Goal: Task Accomplishment & Management: Manage account settings

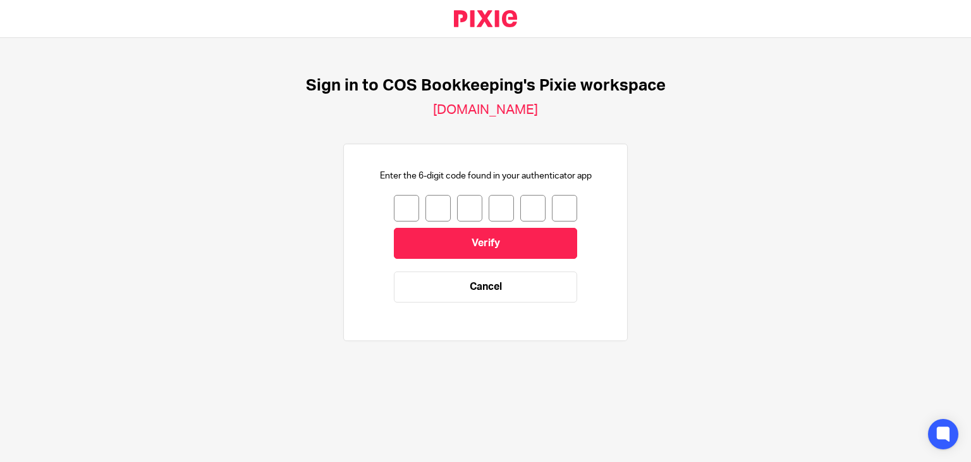
click at [397, 211] on input "number" at bounding box center [406, 208] width 25 height 27
type input "5"
type input "0"
type input "8"
type input "6"
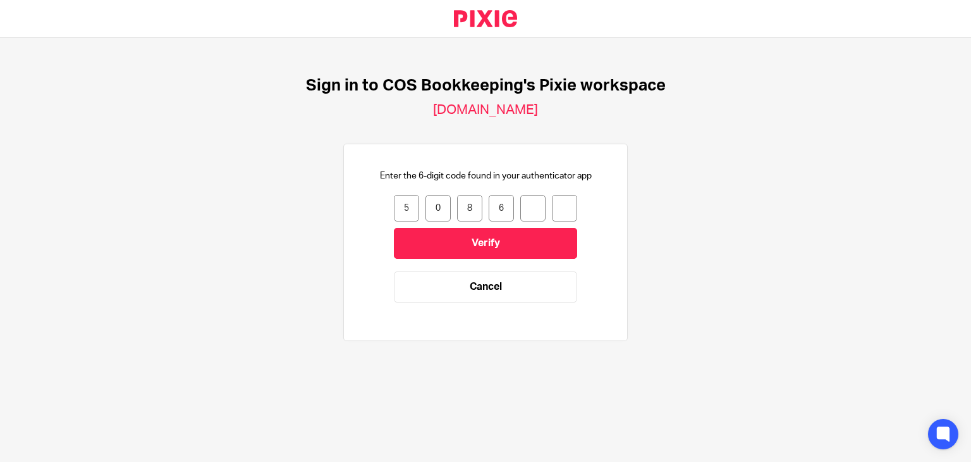
type input "0"
type input "9"
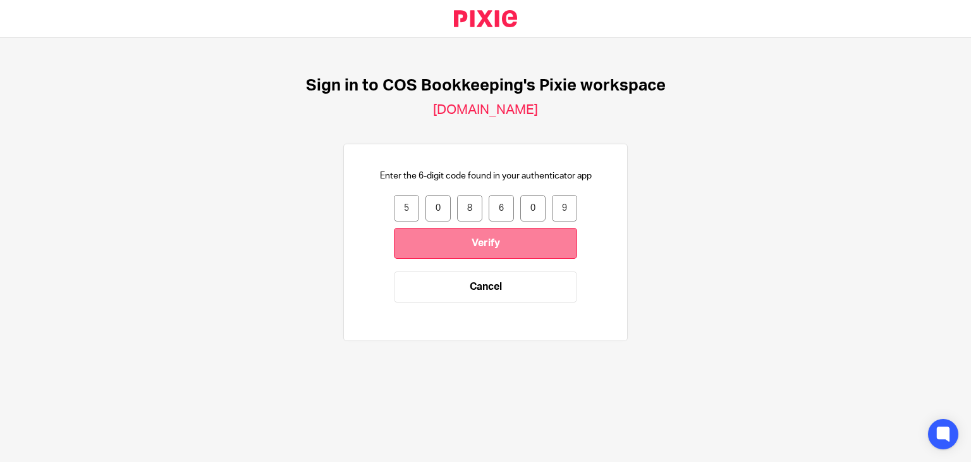
click at [407, 233] on input "Verify" at bounding box center [485, 243] width 183 height 31
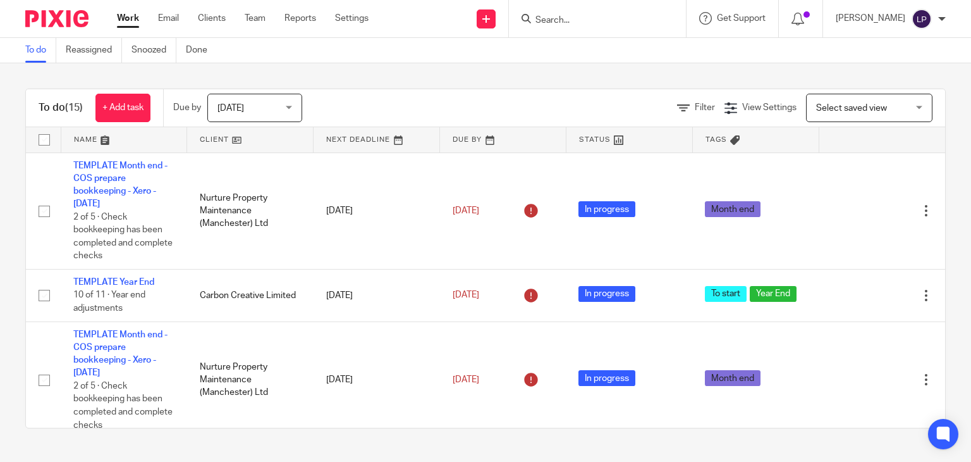
click at [584, 23] on input "Search" at bounding box center [591, 20] width 114 height 11
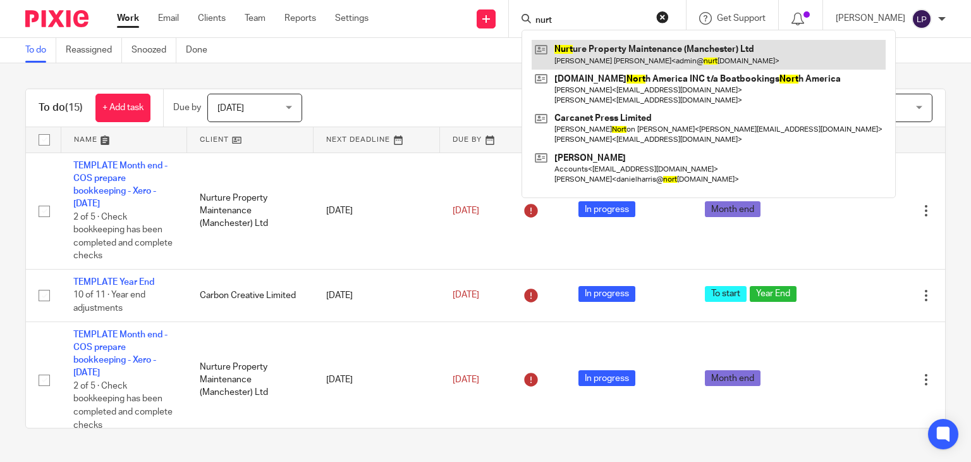
type input "nurt"
click at [617, 56] on link at bounding box center [709, 54] width 354 height 29
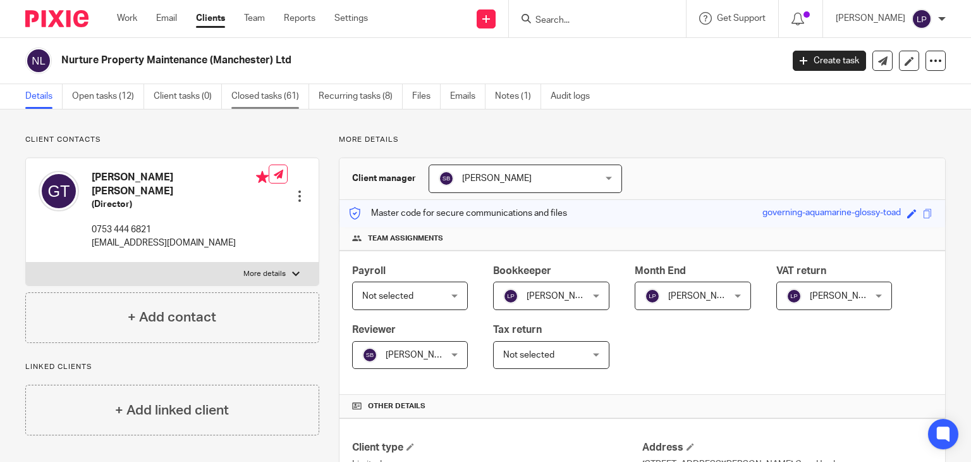
click at [273, 99] on link "Closed tasks (61)" at bounding box center [270, 96] width 78 height 25
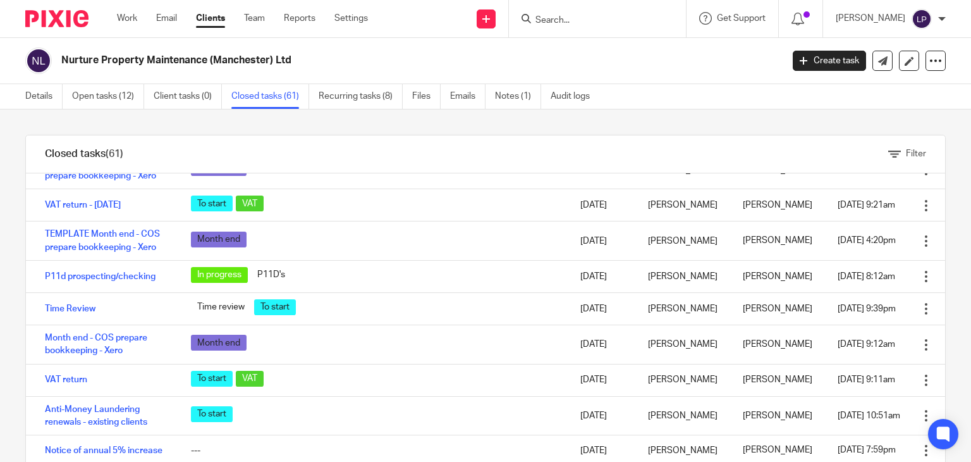
scroll to position [1518, 0]
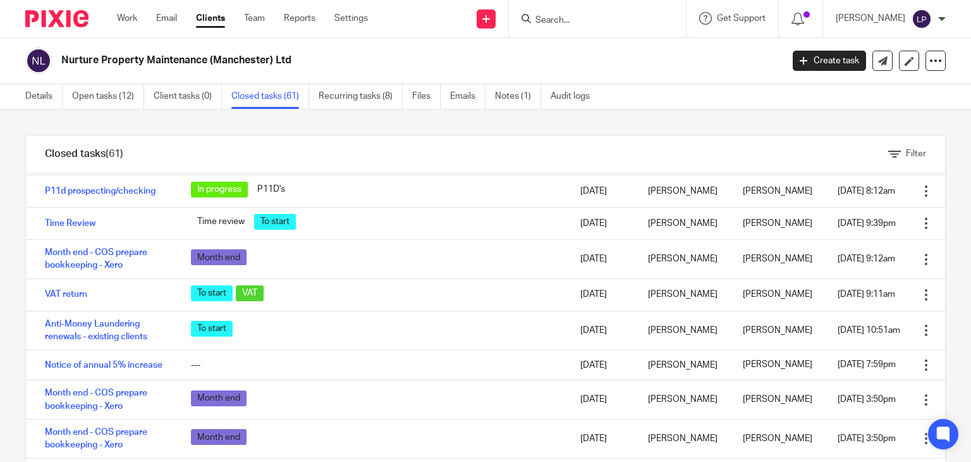
scroll to position [1644, 0]
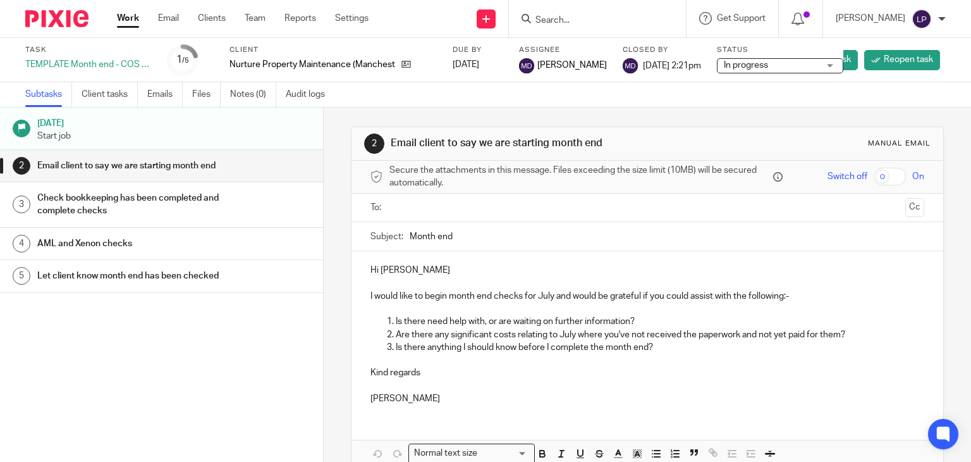
click at [246, 215] on div "Check bookkeeping has been completed and complete checks" at bounding box center [173, 204] width 273 height 32
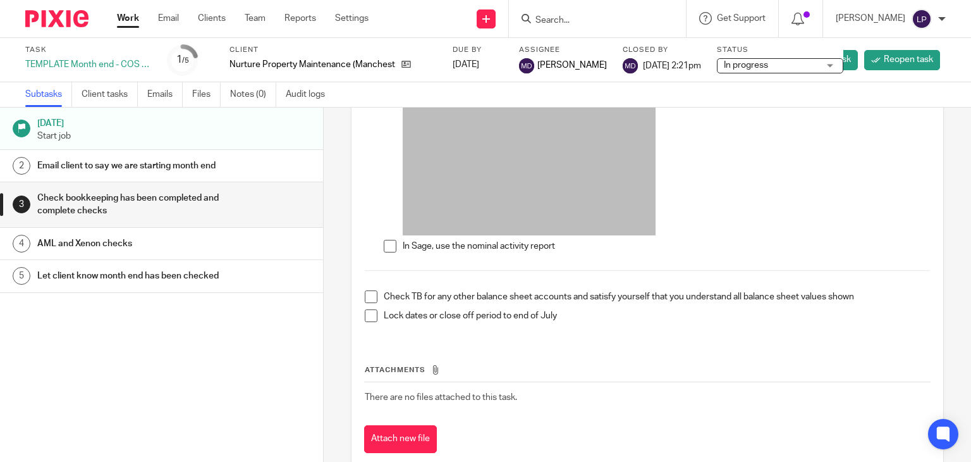
scroll to position [673, 0]
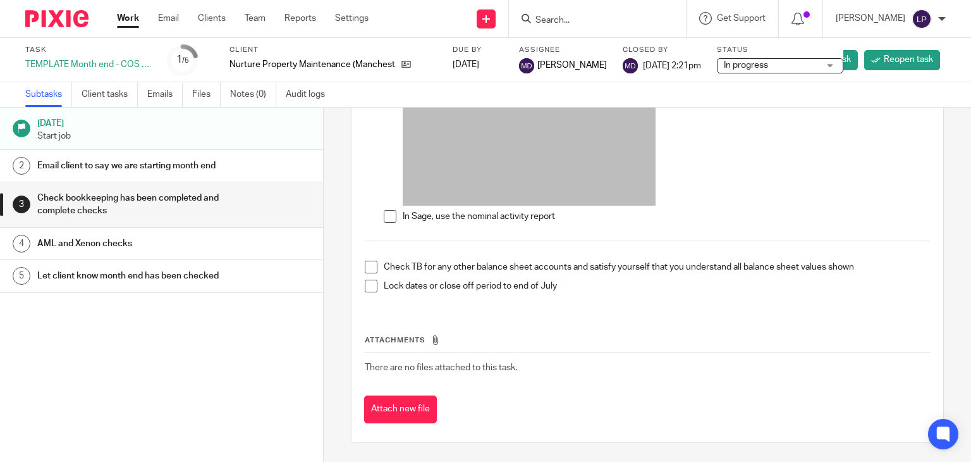
click at [246, 253] on div "AML and Xenon checks" at bounding box center [173, 243] width 273 height 19
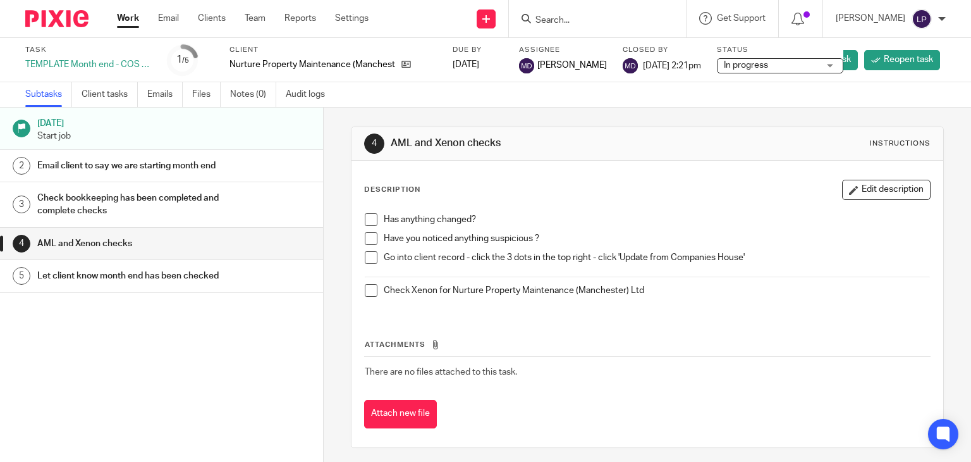
scroll to position [4, 0]
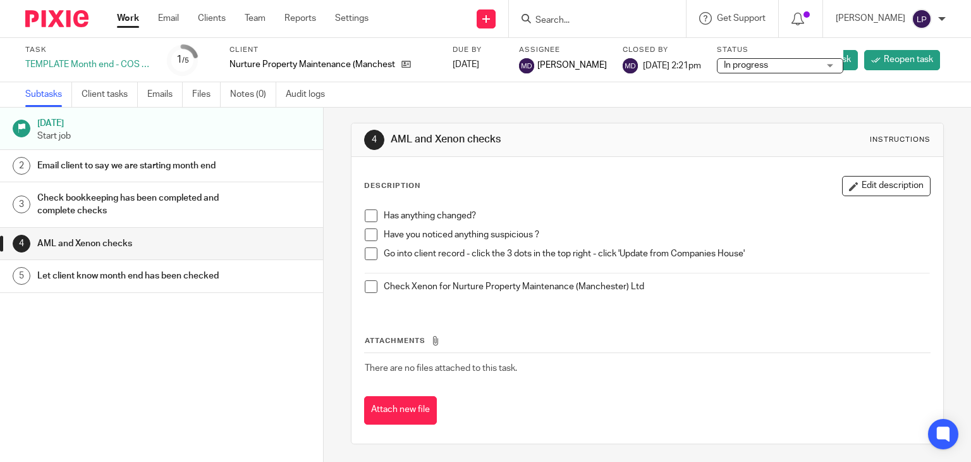
click at [266, 285] on div "Let client know month end has been checked" at bounding box center [173, 275] width 273 height 19
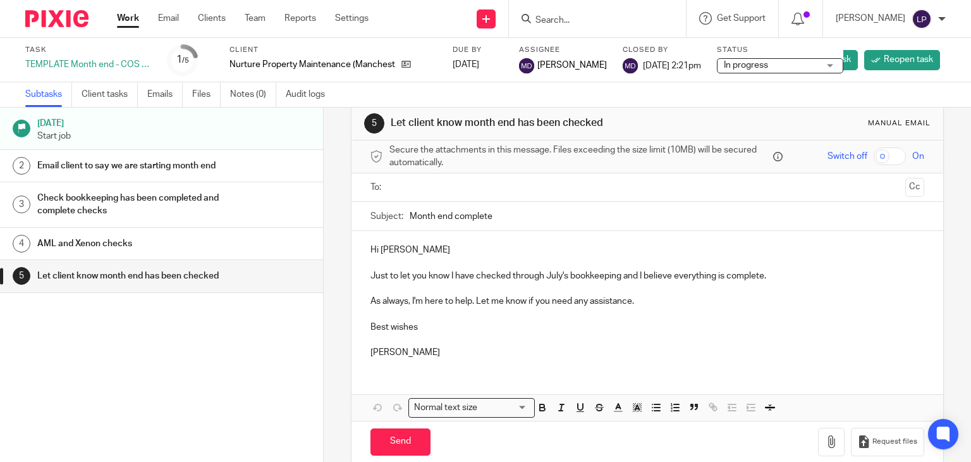
scroll to position [39, 0]
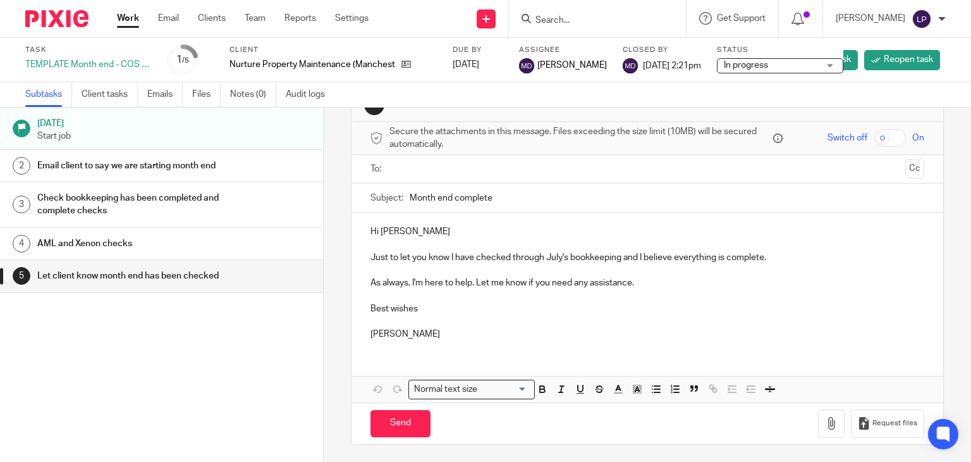
click at [131, 24] on link "Work" at bounding box center [128, 18] width 22 height 13
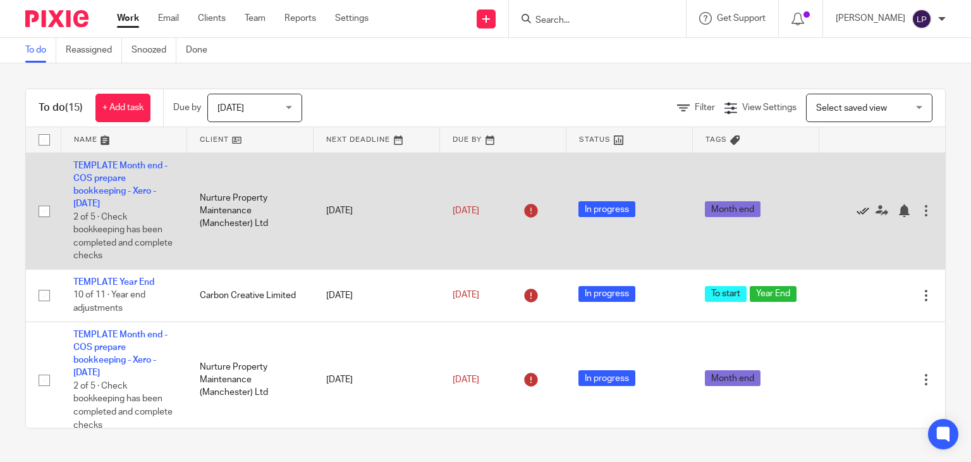
click at [857, 211] on icon at bounding box center [863, 210] width 13 height 13
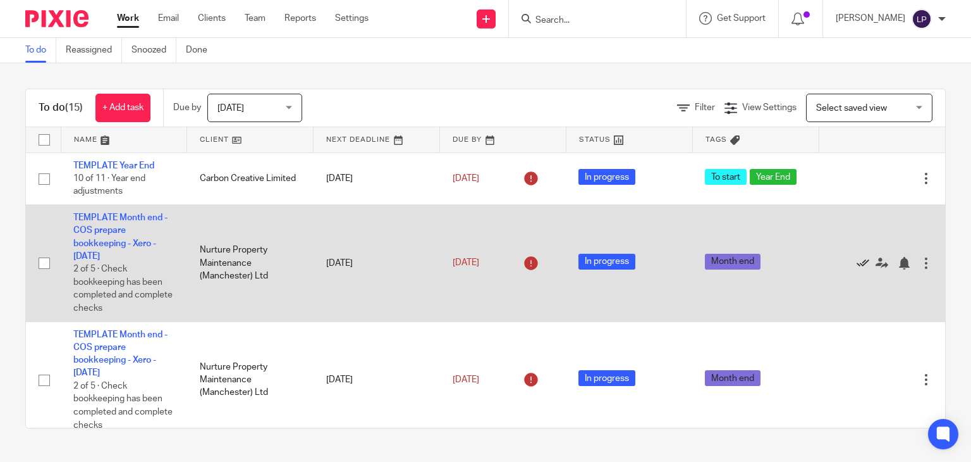
click at [857, 261] on icon at bounding box center [863, 263] width 13 height 13
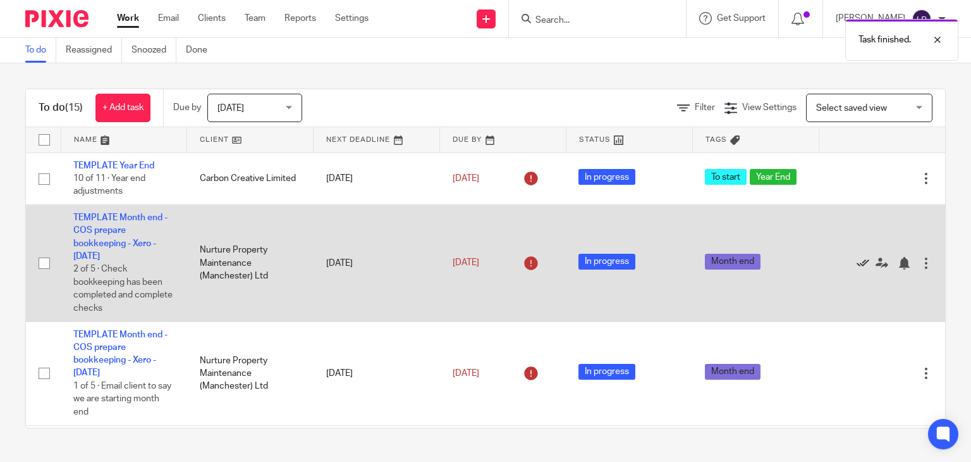
click at [857, 262] on icon at bounding box center [863, 263] width 13 height 13
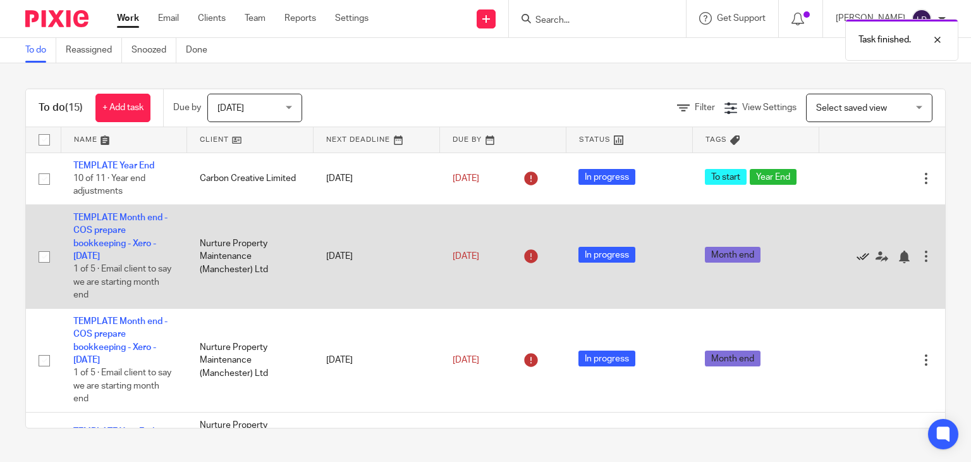
click at [857, 256] on icon at bounding box center [863, 256] width 13 height 13
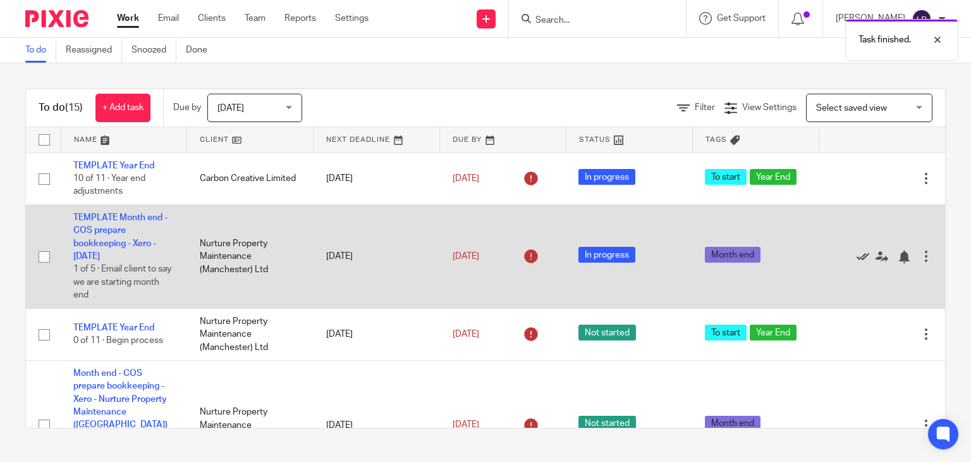
click at [857, 254] on icon at bounding box center [863, 256] width 13 height 13
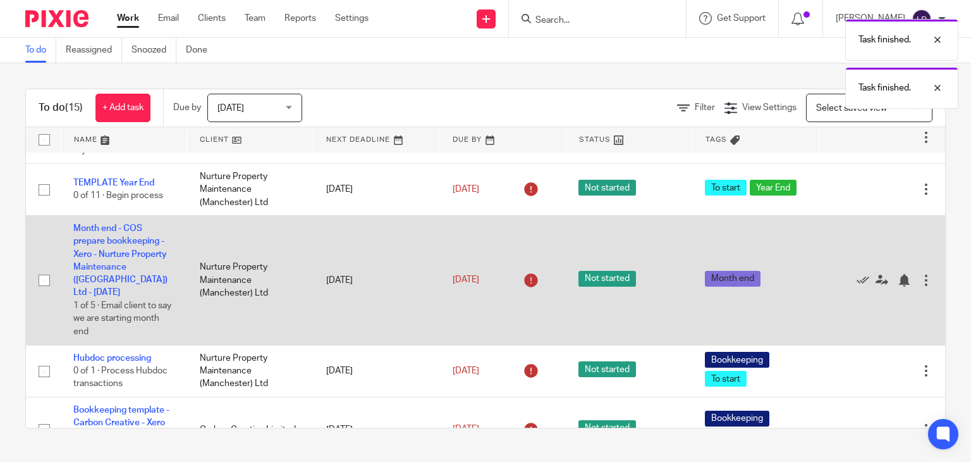
scroll to position [63, 0]
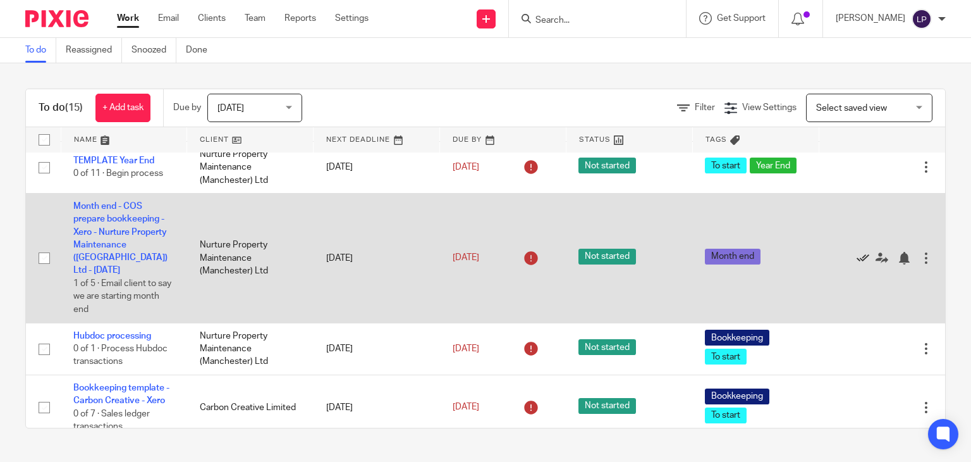
click at [857, 257] on icon at bounding box center [863, 258] width 13 height 13
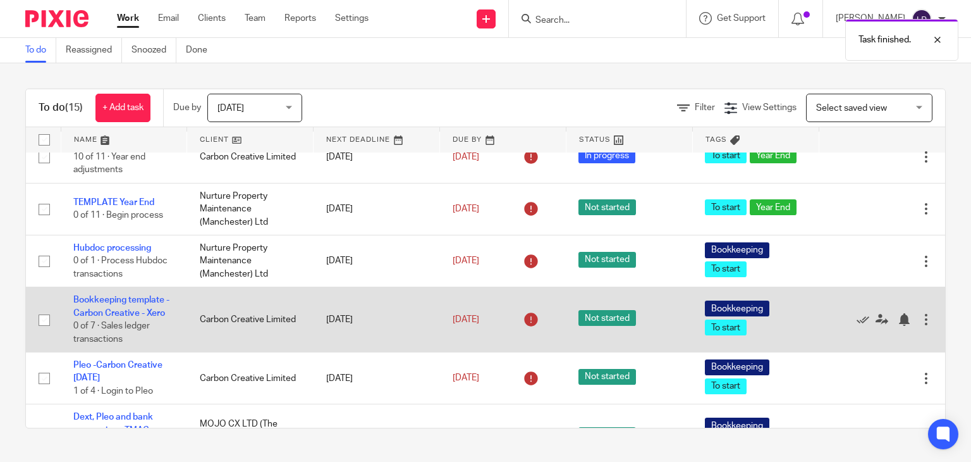
scroll to position [0, 0]
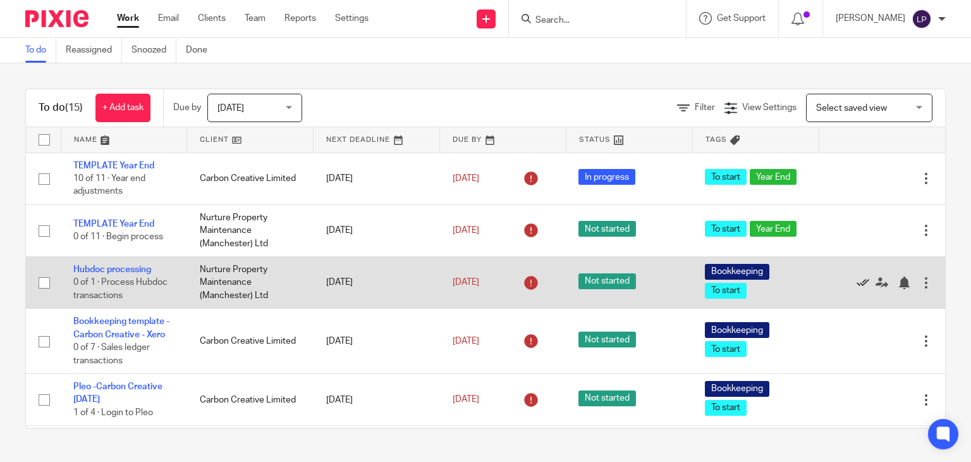
click at [857, 283] on icon at bounding box center [863, 282] width 13 height 13
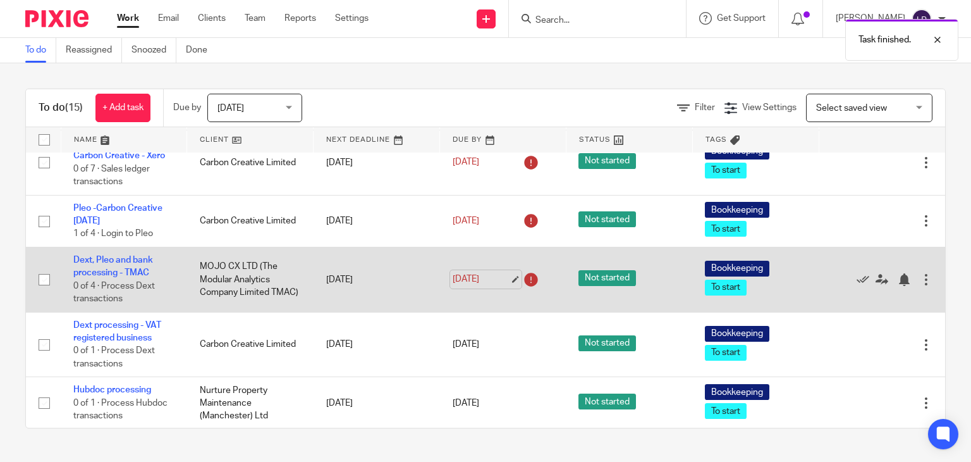
scroll to position [190, 0]
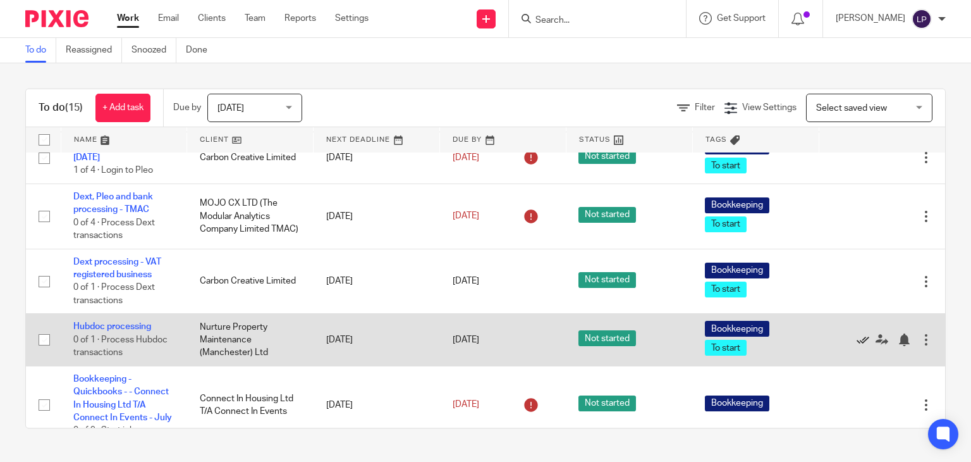
click at [857, 346] on icon at bounding box center [863, 339] width 13 height 13
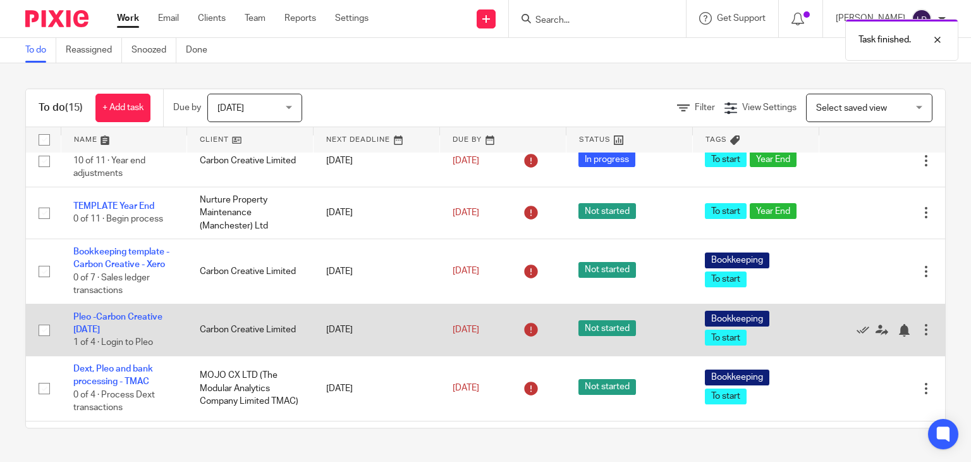
scroll to position [0, 0]
